Goal: Task Accomplishment & Management: Use online tool/utility

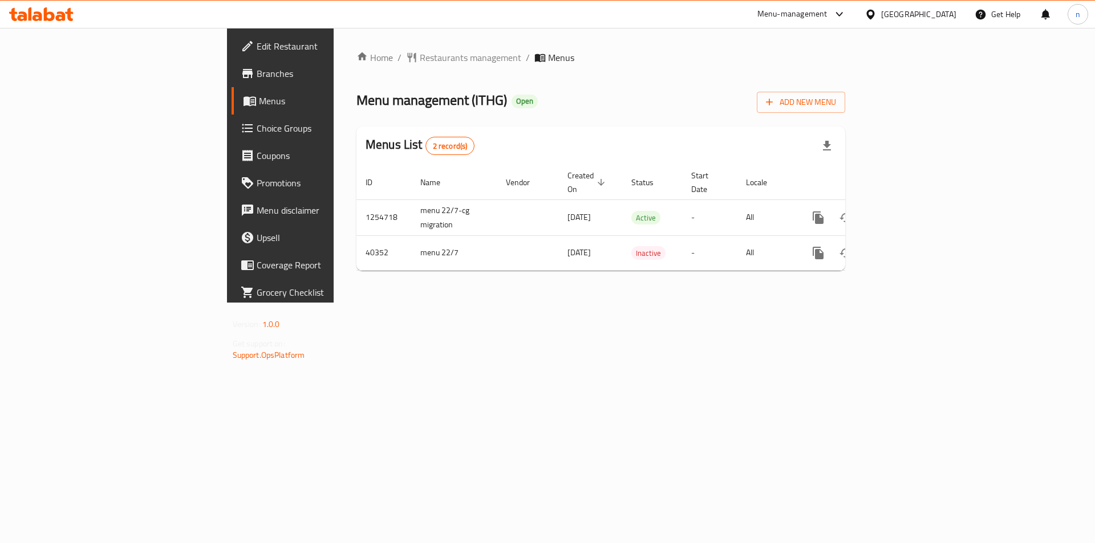
click at [38, 13] on icon at bounding box center [37, 16] width 10 height 10
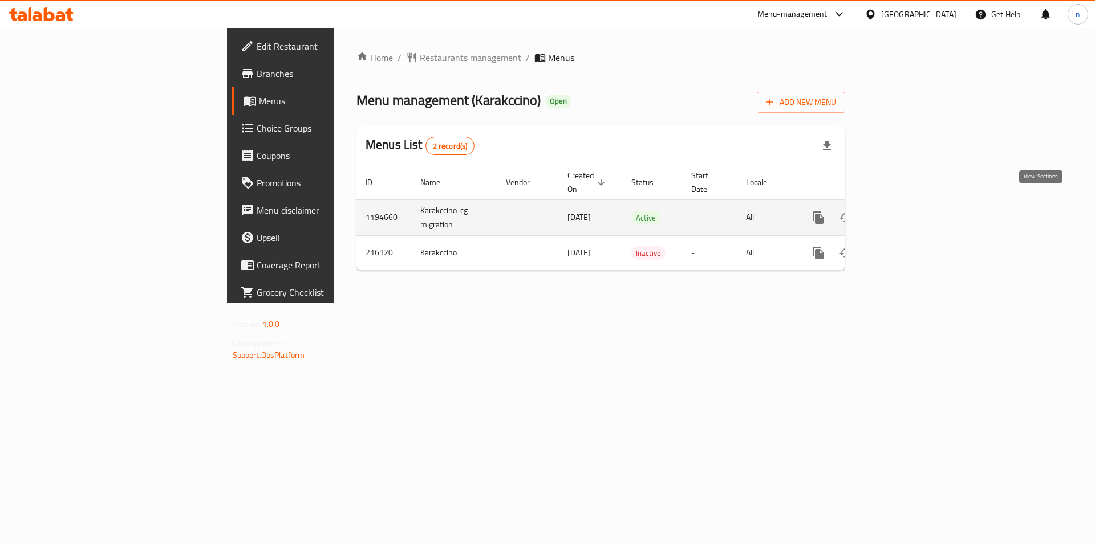
click at [905, 213] on icon "enhanced table" at bounding box center [900, 218] width 10 height 10
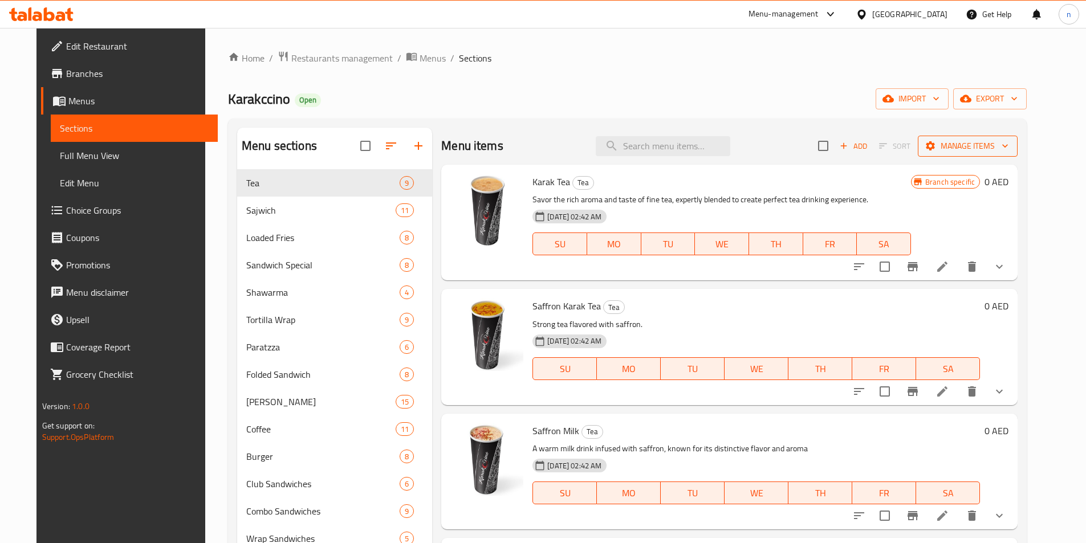
click at [995, 152] on span "Manage items" at bounding box center [968, 146] width 82 height 14
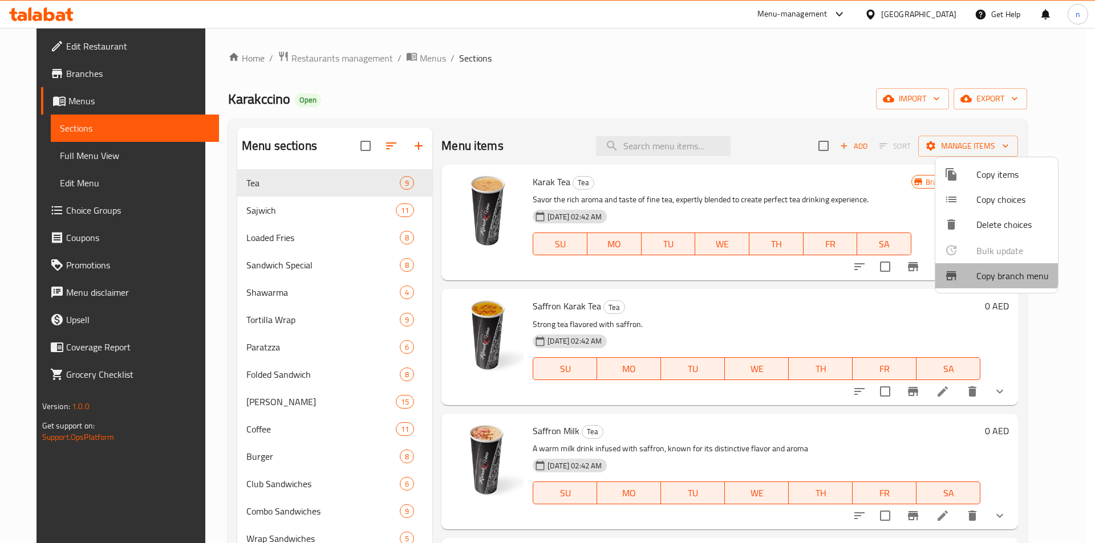
click at [963, 273] on div at bounding box center [960, 276] width 32 height 14
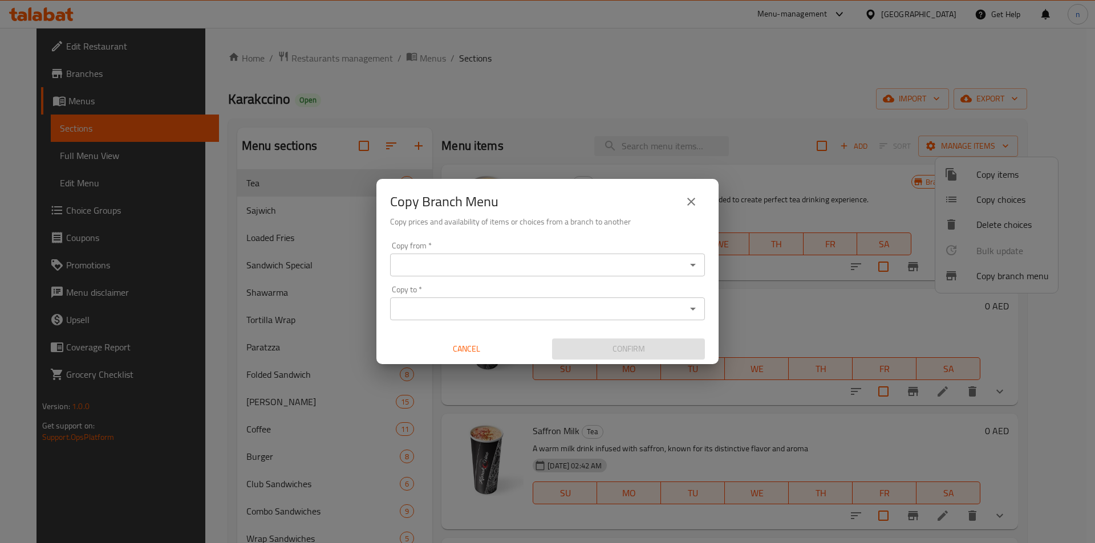
click at [421, 262] on input "Copy from   *" at bounding box center [537, 265] width 289 height 16
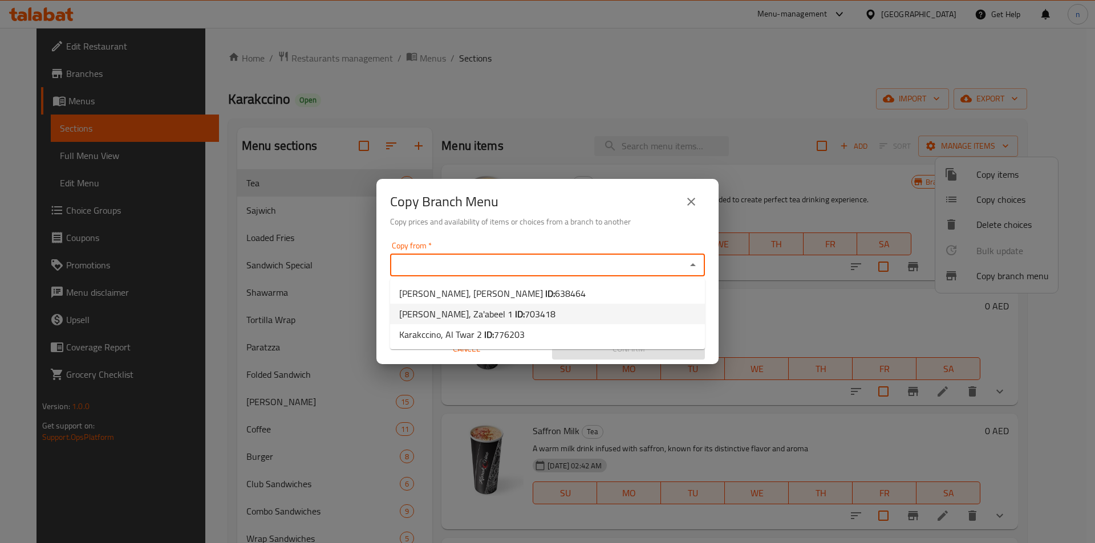
click at [484, 313] on span "Karakccino, Za'abeel 1 ID: 703418" at bounding box center [477, 314] width 156 height 14
type input "Karakccino, Za'abeel 1"
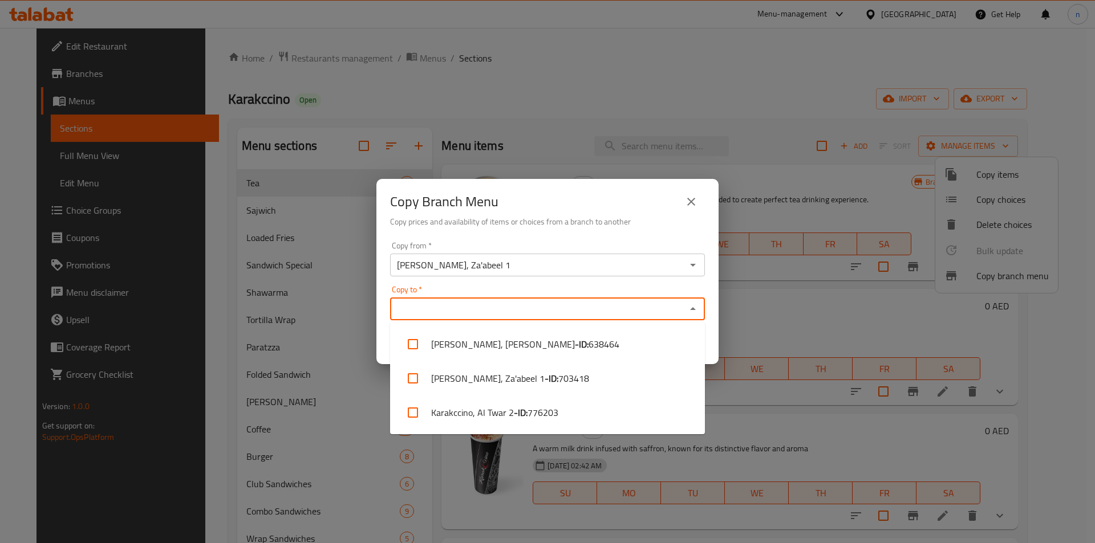
click at [521, 302] on input "Copy to   *" at bounding box center [537, 309] width 289 height 16
click at [533, 416] on span "776203" at bounding box center [542, 413] width 31 height 14
checkbox input "true"
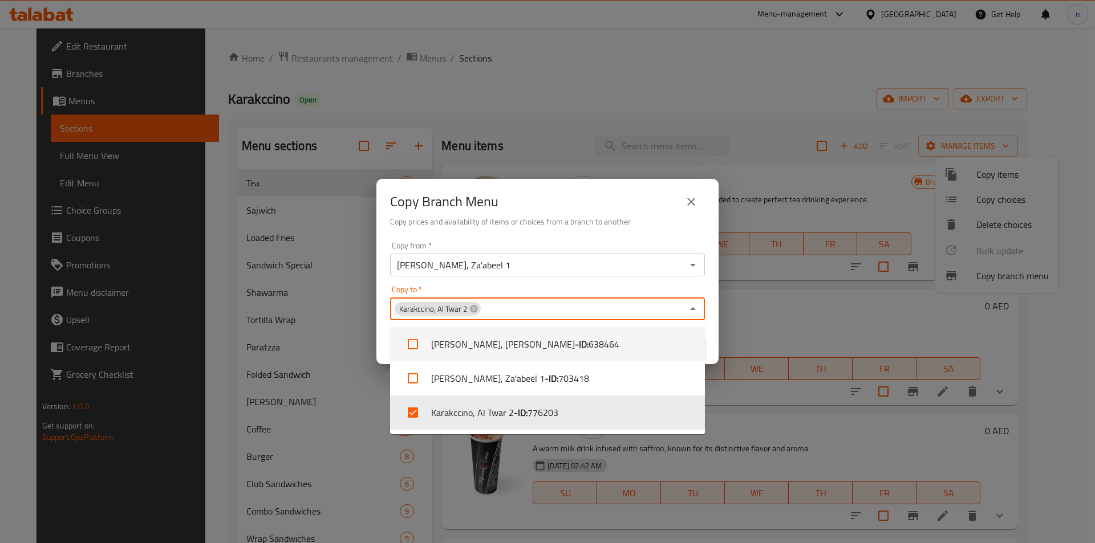
click at [642, 230] on div "Copy Branch Menu Copy prices and availability of items or choices from a branch…" at bounding box center [547, 208] width 342 height 58
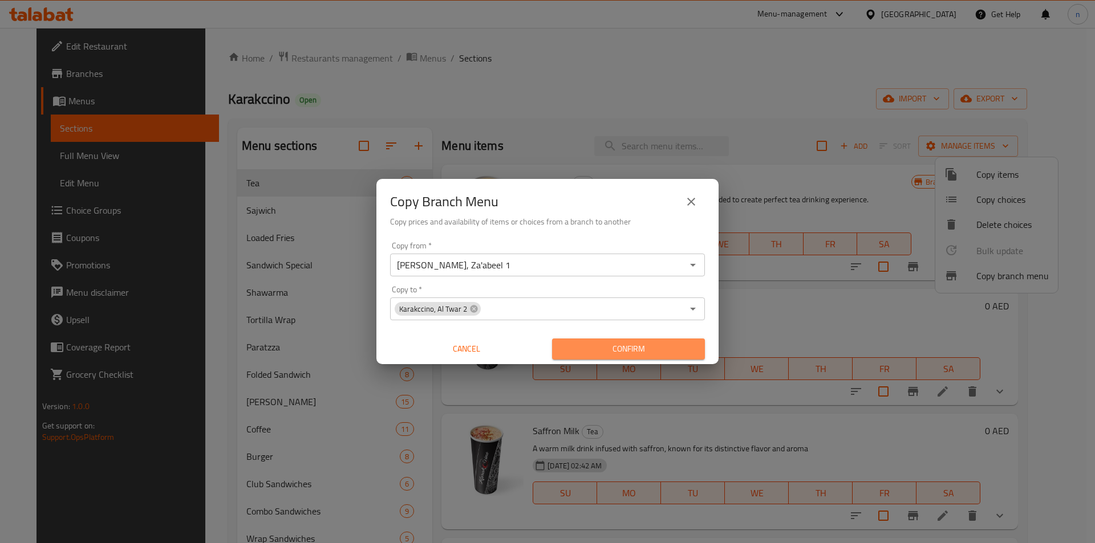
click at [629, 341] on button "Confirm" at bounding box center [628, 349] width 153 height 21
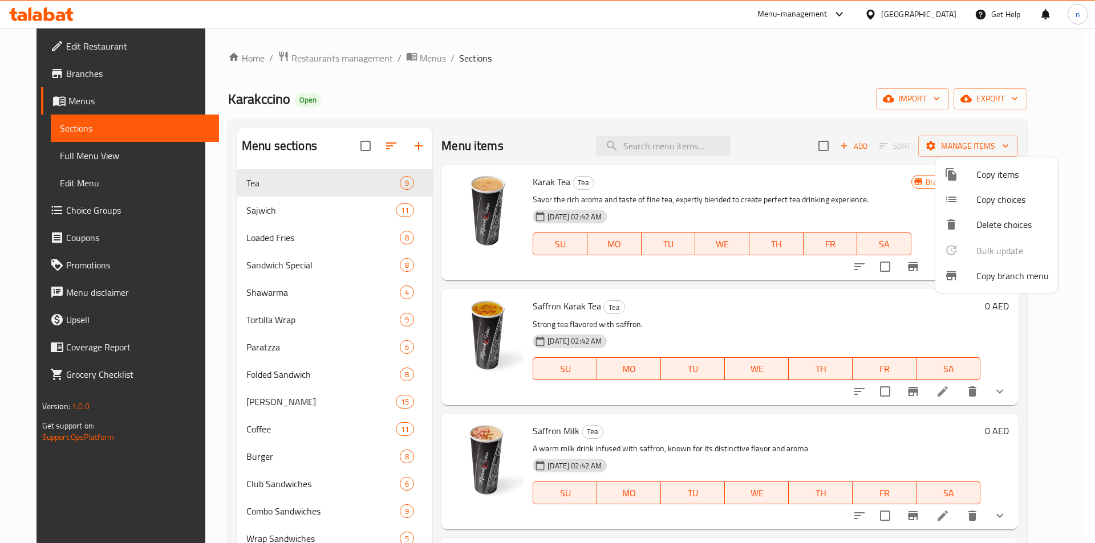
click at [58, 80] on div at bounding box center [547, 271] width 1095 height 543
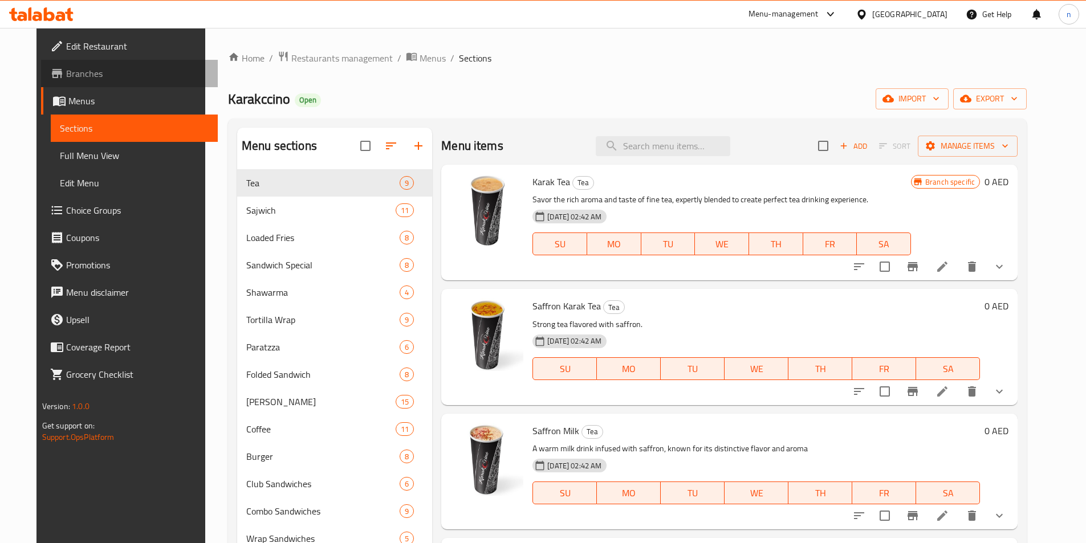
click at [66, 75] on span "Branches" at bounding box center [137, 74] width 143 height 14
